Goal: Task Accomplishment & Management: Manage account settings

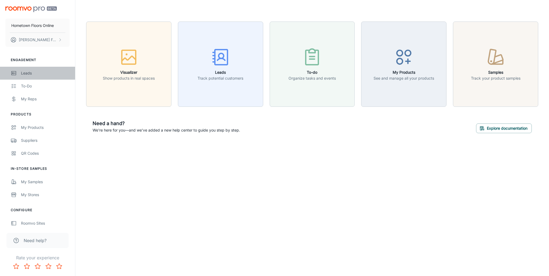
click at [16, 75] on rect "scrollable content" at bounding box center [14, 73] width 5 height 4
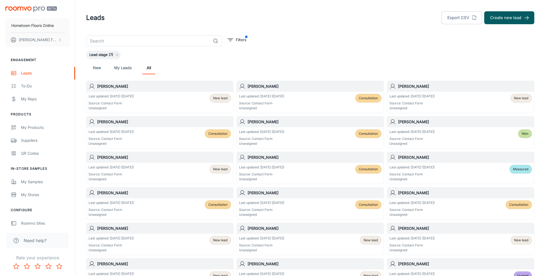
click at [521, 98] on span "New lead" at bounding box center [521, 98] width 14 height 5
click at [212, 135] on span "Consultation" at bounding box center [217, 133] width 19 height 5
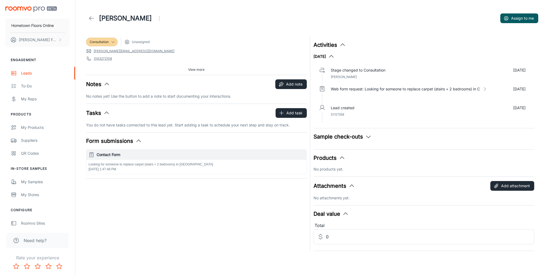
click at [222, 256] on div "[PERSON_NAME] Assign to me Consultation Unassigned [PERSON_NAME][EMAIL_ADDRESS]…" at bounding box center [311, 136] width 473 height 272
click at [90, 19] on icon at bounding box center [91, 18] width 6 height 6
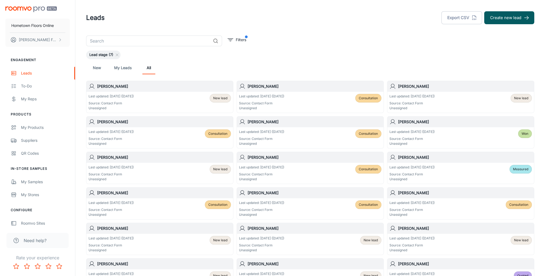
click at [199, 98] on div "Last updated: [DATE] ([DATE]) Source: Contact Form Unassigned New lead" at bounding box center [159, 102] width 142 height 17
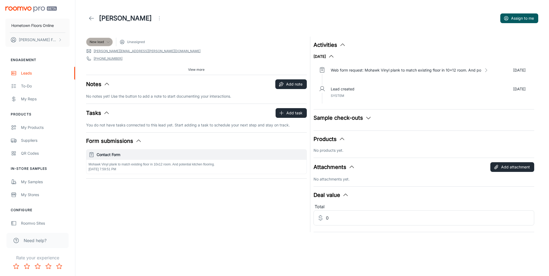
click at [105, 41] on div "New lead" at bounding box center [100, 42] width 20 height 5
click at [95, 74] on li "Consultation" at bounding box center [105, 73] width 38 height 10
